Goal: Information Seeking & Learning: Check status

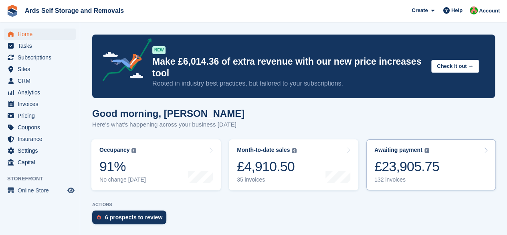
click at [380, 166] on div "£23,905.75" at bounding box center [406, 166] width 65 height 16
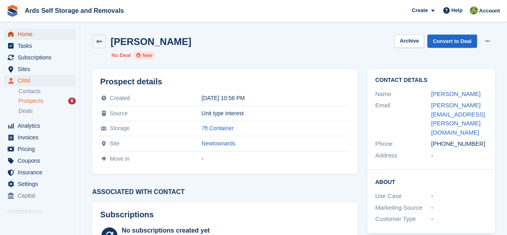
click at [41, 34] on span "Home" at bounding box center [42, 33] width 48 height 11
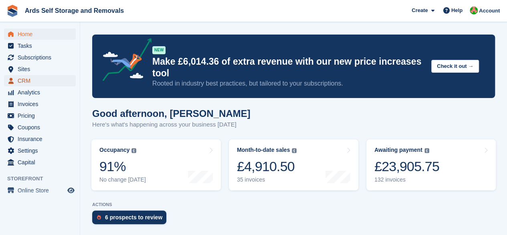
click at [37, 81] on span "CRM" at bounding box center [42, 80] width 48 height 11
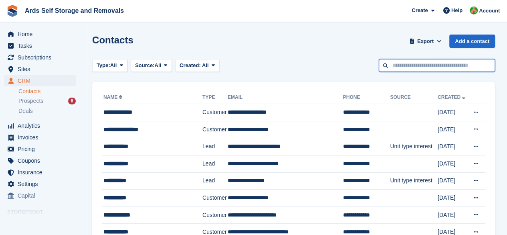
click at [460, 69] on input "text" at bounding box center [437, 65] width 116 height 13
type input "****"
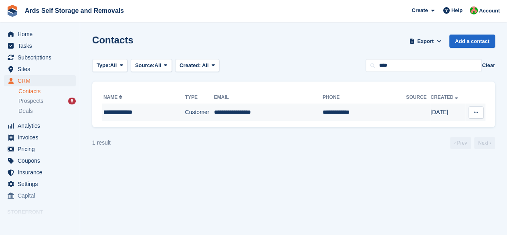
click at [323, 115] on td "**********" at bounding box center [364, 112] width 83 height 17
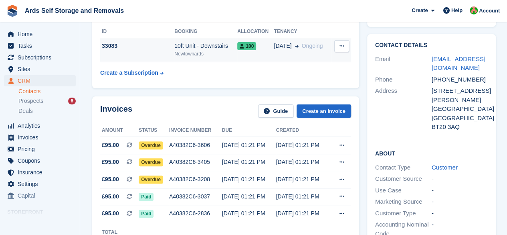
scroll to position [80, 0]
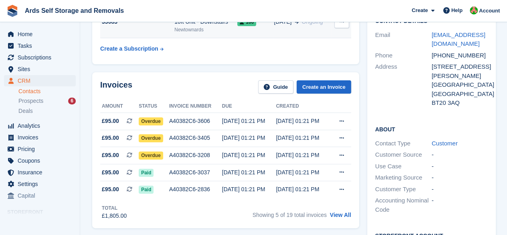
click at [219, 30] on div "Newtownards" at bounding box center [205, 29] width 63 height 7
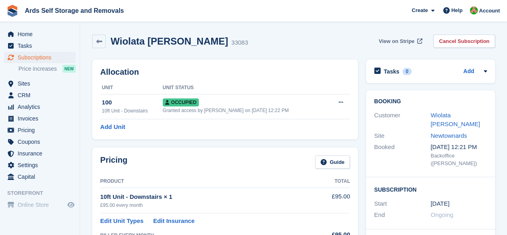
click at [397, 34] on link "View on Stripe" at bounding box center [400, 40] width 49 height 13
drag, startPoint x: 176, startPoint y: 42, endPoint x: 113, endPoint y: 48, distance: 63.6
click at [113, 48] on div "Wiolata Jobska 33083 View on Stripe Cancel Subscription" at bounding box center [293, 42] width 411 height 25
copy h2 "Wiolata Jobska"
click at [229, 43] on div "Wiolata Jobska 33083 View on Stripe Cancel Subscription" at bounding box center [293, 41] width 403 height 14
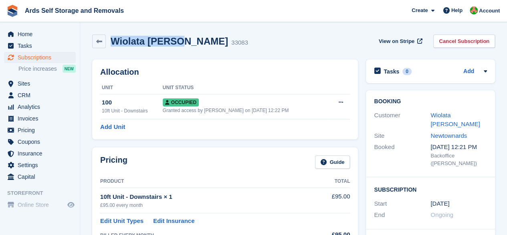
drag, startPoint x: 176, startPoint y: 44, endPoint x: 114, endPoint y: 48, distance: 62.3
click at [114, 48] on div "Wiolata Jobska 33083 View on Stripe Cancel Subscription" at bounding box center [293, 42] width 411 height 25
copy h2 "Wiolata Jobska"
drag, startPoint x: 451, startPoint y: 117, endPoint x: 440, endPoint y: 116, distance: 10.5
click at [451, 117] on link "Wiolata Jobska" at bounding box center [455, 119] width 49 height 16
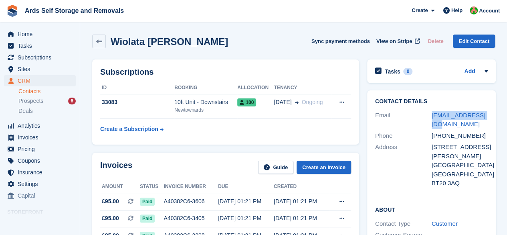
drag, startPoint x: 421, startPoint y: 118, endPoint x: 508, endPoint y: 117, distance: 87.0
click at [507, 117] on html "Ards Self Storage and Removals Create Subscription Invoice Contact Deal Discoun…" at bounding box center [253, 117] width 507 height 235
copy div "w.jobska@gmail.com"
click at [37, 35] on span "Home" at bounding box center [42, 33] width 48 height 11
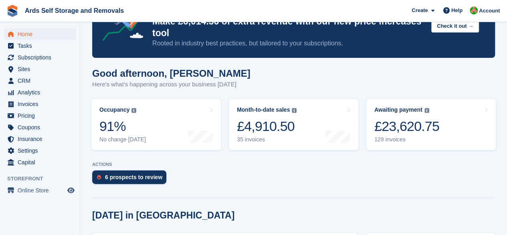
scroll to position [160, 0]
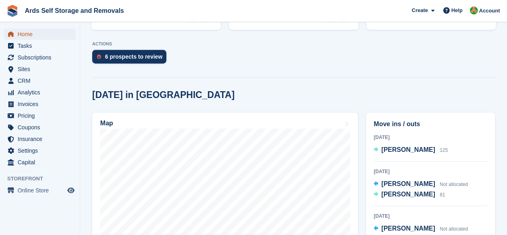
click at [34, 35] on span "Home" at bounding box center [42, 33] width 48 height 11
click at [35, 32] on span "Home" at bounding box center [42, 33] width 48 height 11
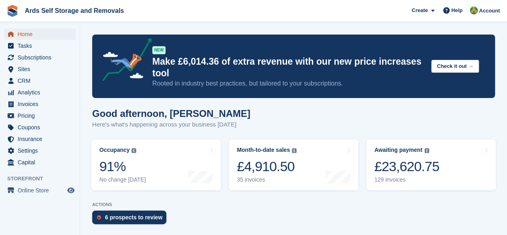
click at [35, 32] on span "Home" at bounding box center [42, 33] width 48 height 11
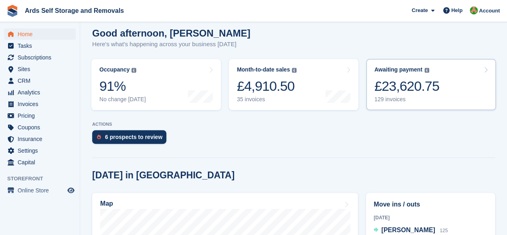
click at [494, 99] on link "Awaiting payment The total outstanding balance on all open invoices. £23,620.75…" at bounding box center [431, 84] width 130 height 51
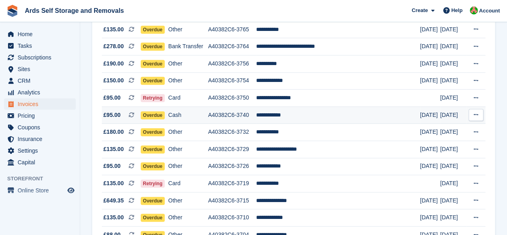
scroll to position [160, 0]
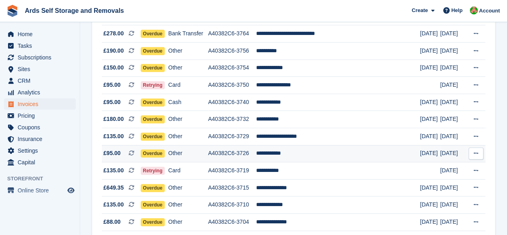
click at [298, 150] on td "**********" at bounding box center [338, 153] width 164 height 17
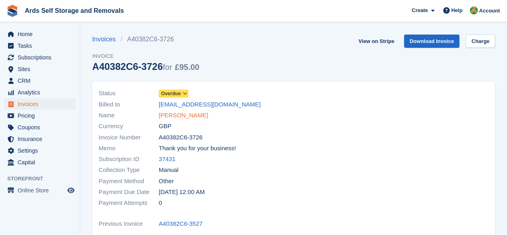
click at [184, 119] on link "Callan Peden" at bounding box center [183, 115] width 49 height 9
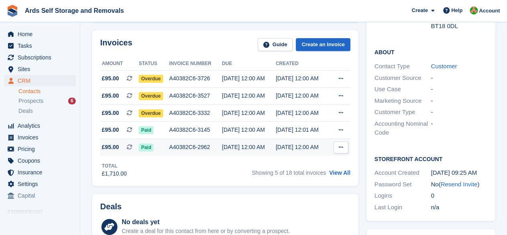
scroll to position [160, 0]
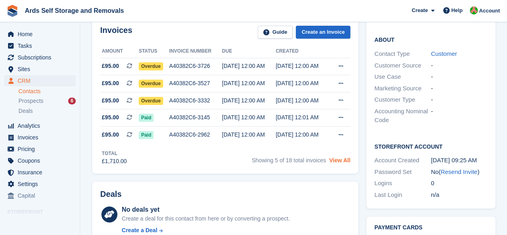
click at [336, 162] on link "View All" at bounding box center [339, 160] width 21 height 6
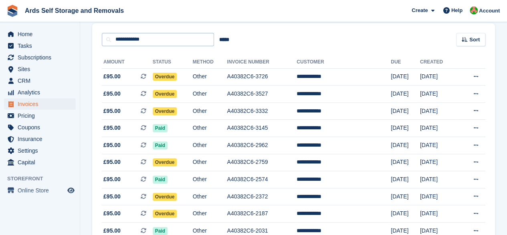
scroll to position [66, 0]
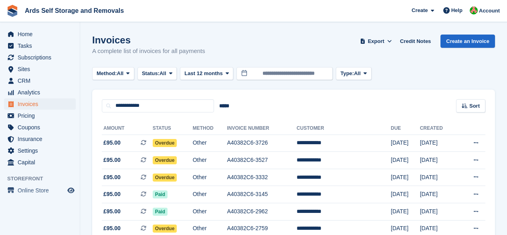
scroll to position [66, 0]
